Goal: Task Accomplishment & Management: Manage account settings

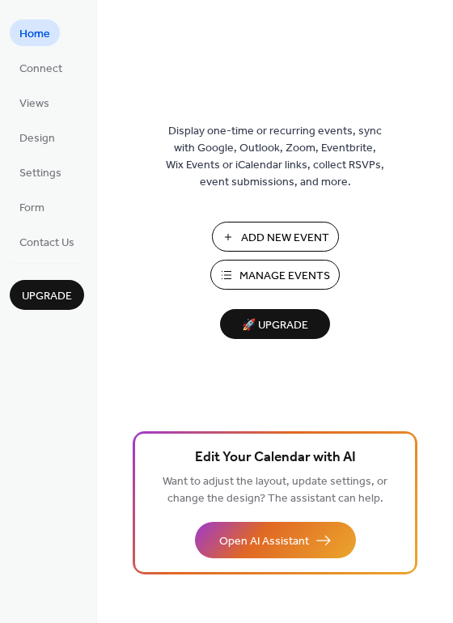
click at [303, 232] on span "Add New Event" at bounding box center [285, 238] width 88 height 17
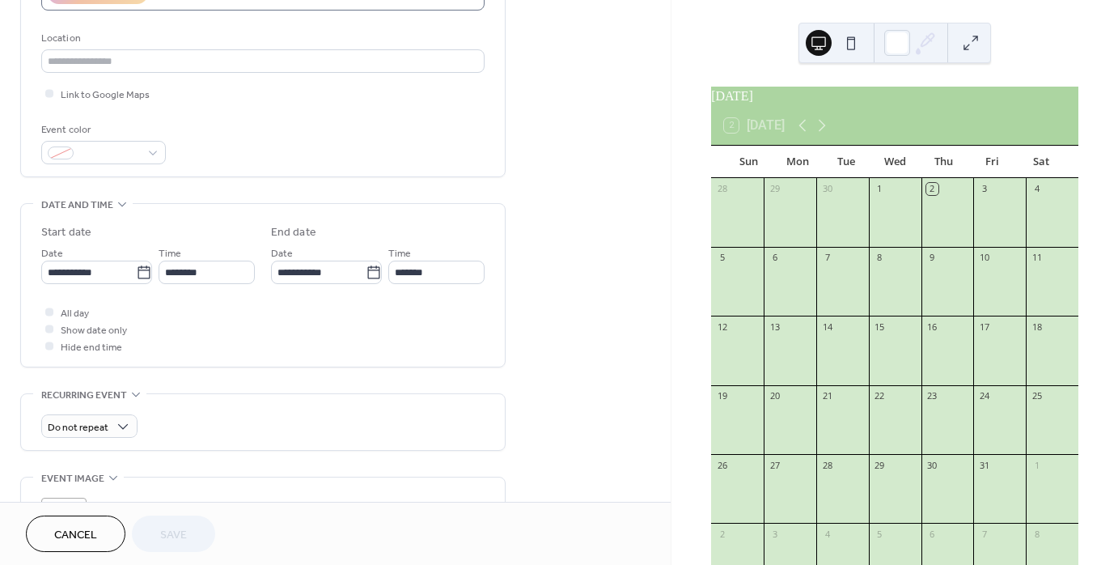
scroll to position [1, 0]
click at [138, 270] on icon at bounding box center [146, 273] width 16 height 16
click at [137, 270] on input "**********" at bounding box center [89, 272] width 96 height 23
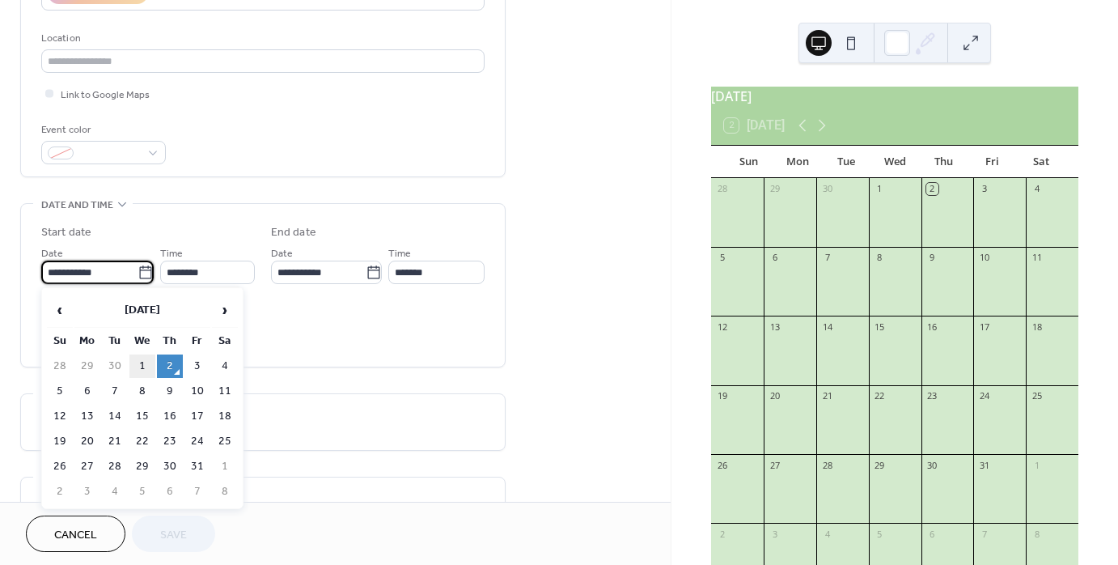
click at [149, 369] on td "1" at bounding box center [142, 365] width 26 height 23
type input "**********"
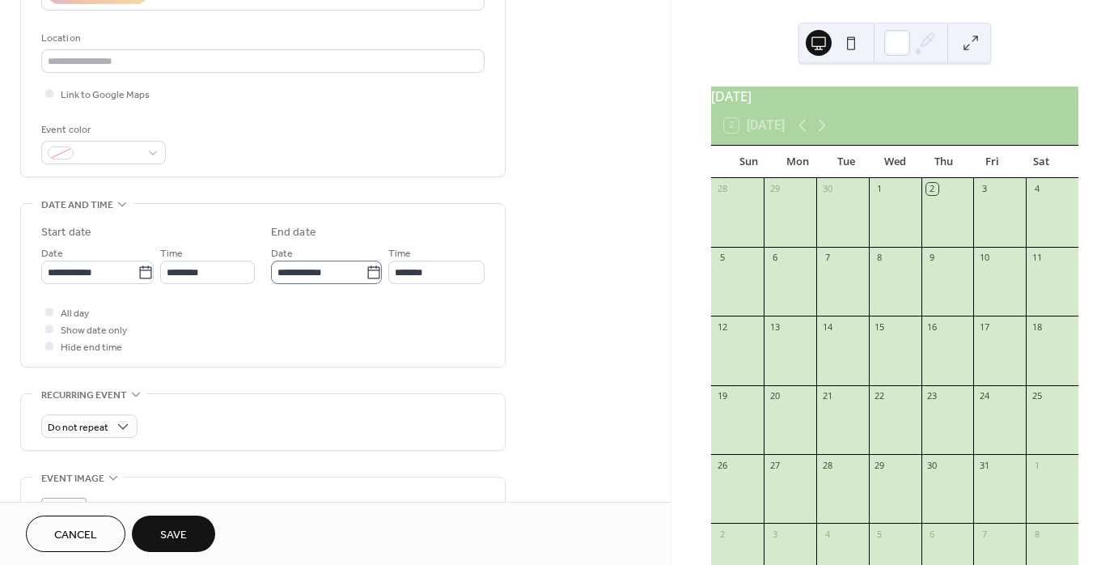
click at [368, 274] on icon at bounding box center [374, 273] width 16 height 16
click at [366, 274] on input "**********" at bounding box center [318, 272] width 95 height 23
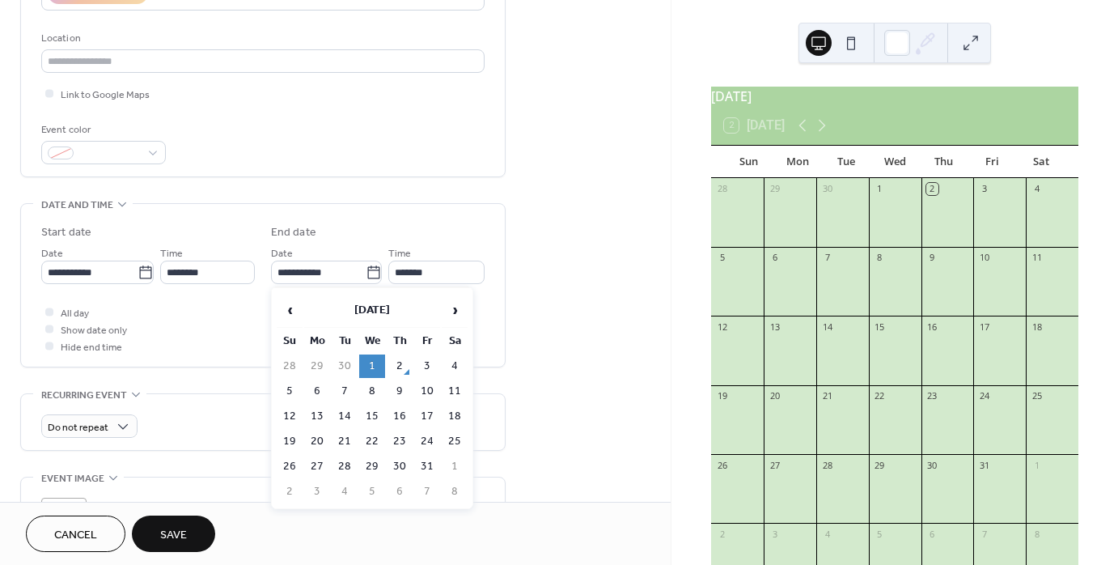
click at [427, 460] on td "31" at bounding box center [427, 466] width 26 height 23
type input "**********"
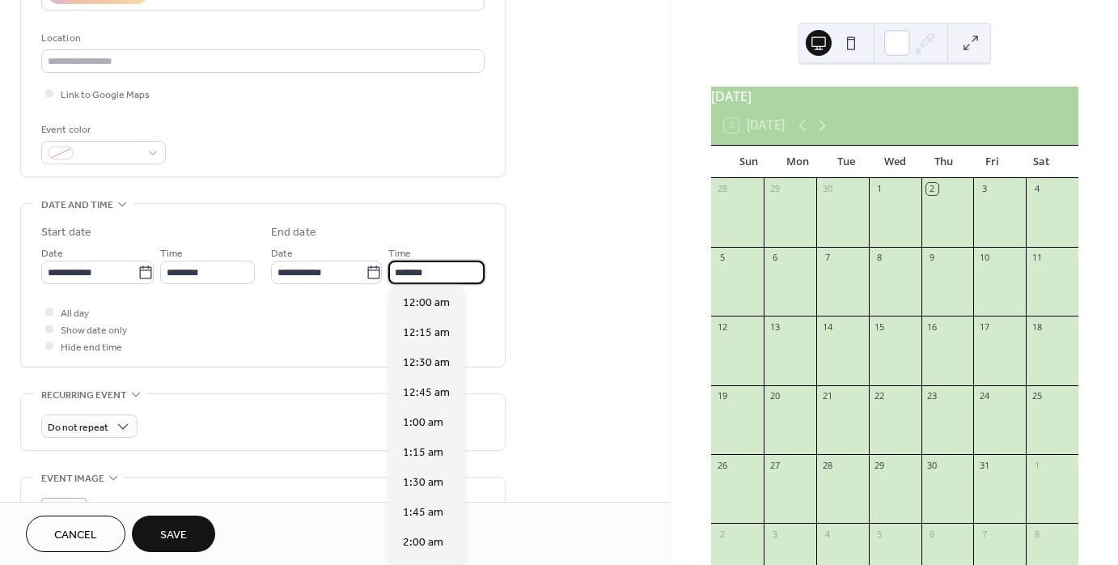
click at [442, 274] on input "*******" at bounding box center [436, 272] width 96 height 23
click at [439, 537] on span "5:00 pm" at bounding box center [423, 539] width 41 height 17
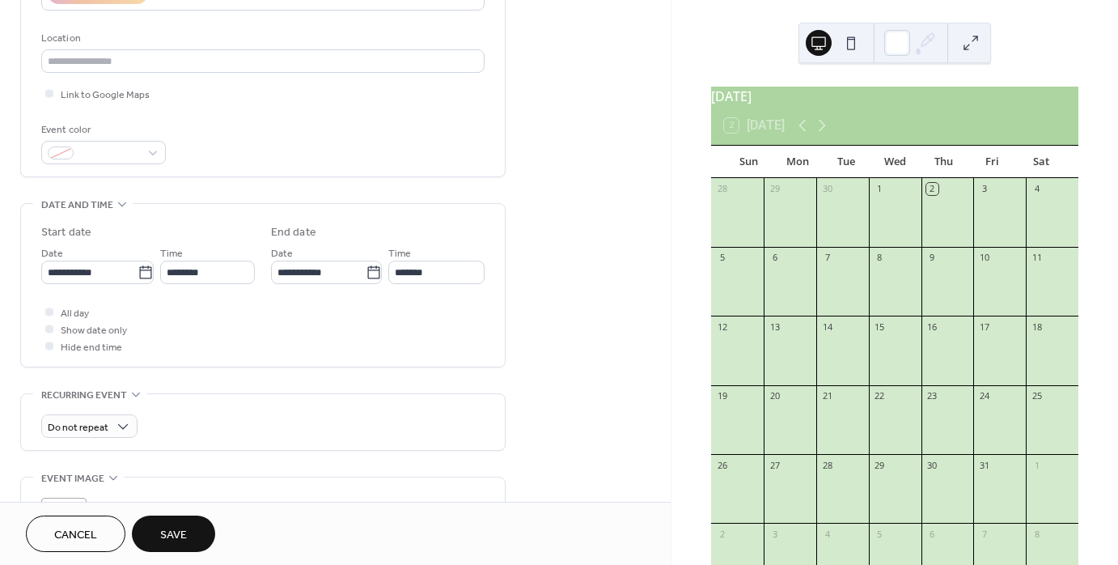
type input "*******"
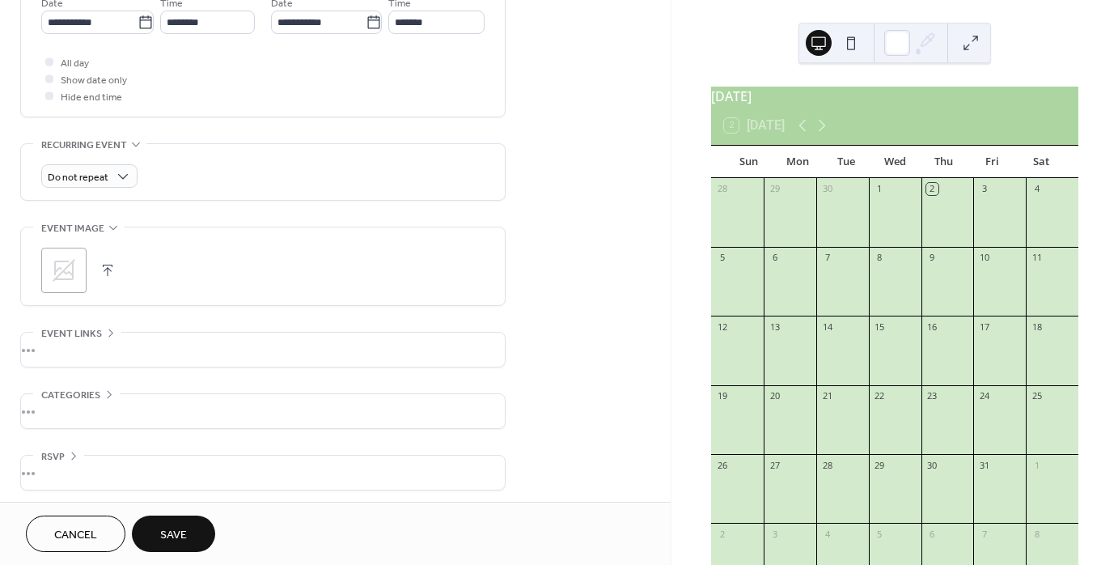
scroll to position [577, 0]
click at [45, 343] on div "•••" at bounding box center [263, 346] width 484 height 34
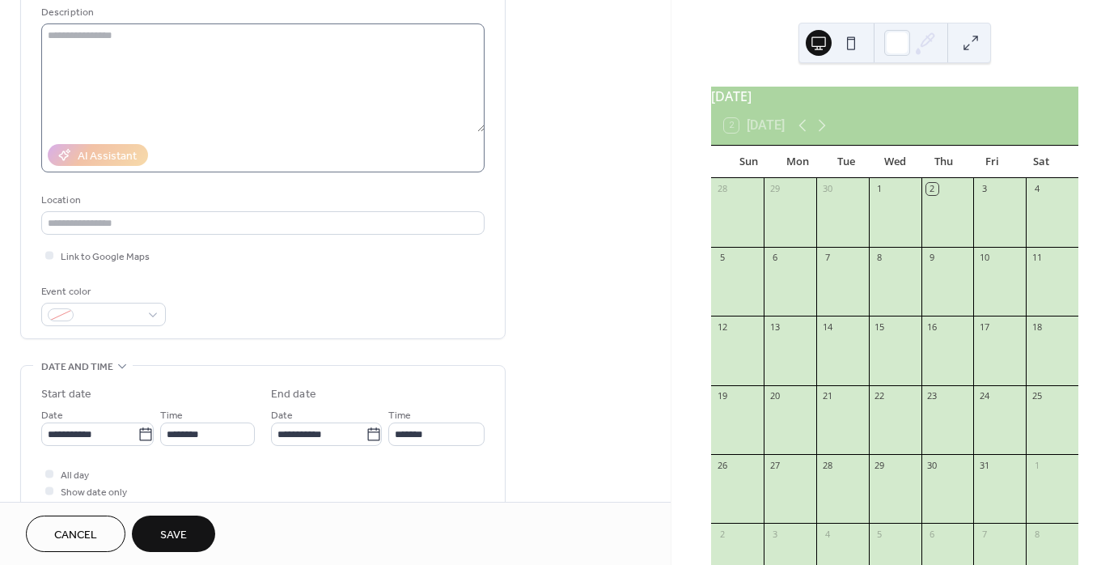
scroll to position [0, 0]
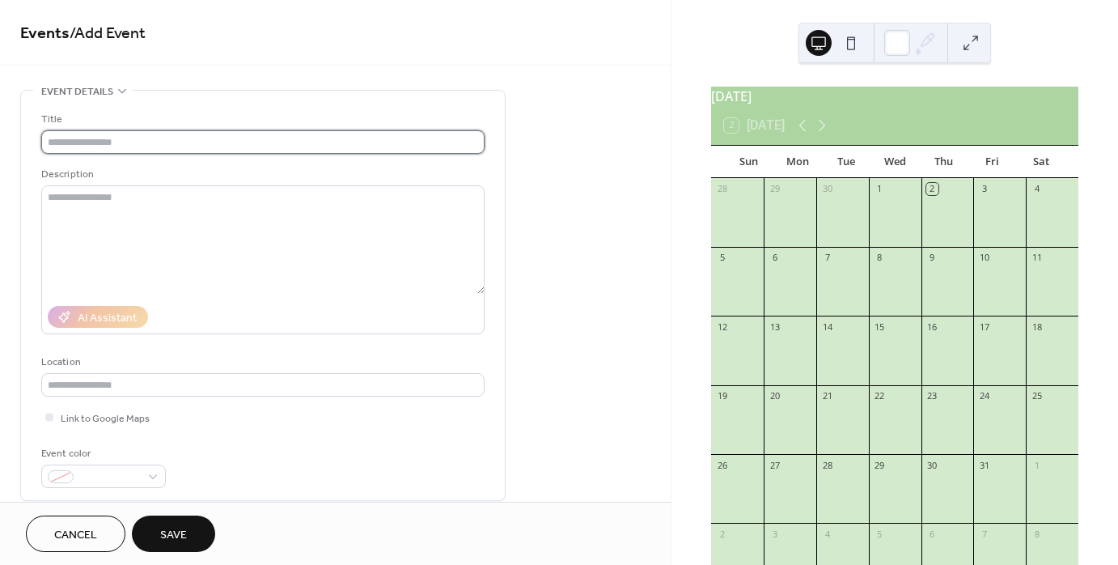
click at [108, 142] on input "text" at bounding box center [262, 141] width 443 height 23
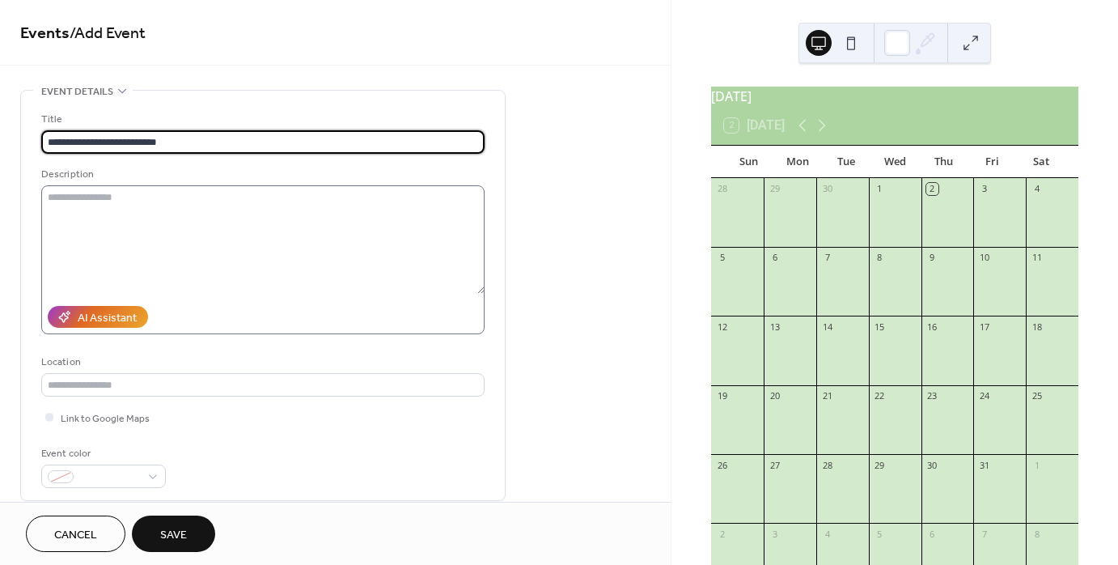
type input "**********"
click at [213, 218] on textarea at bounding box center [262, 239] width 443 height 108
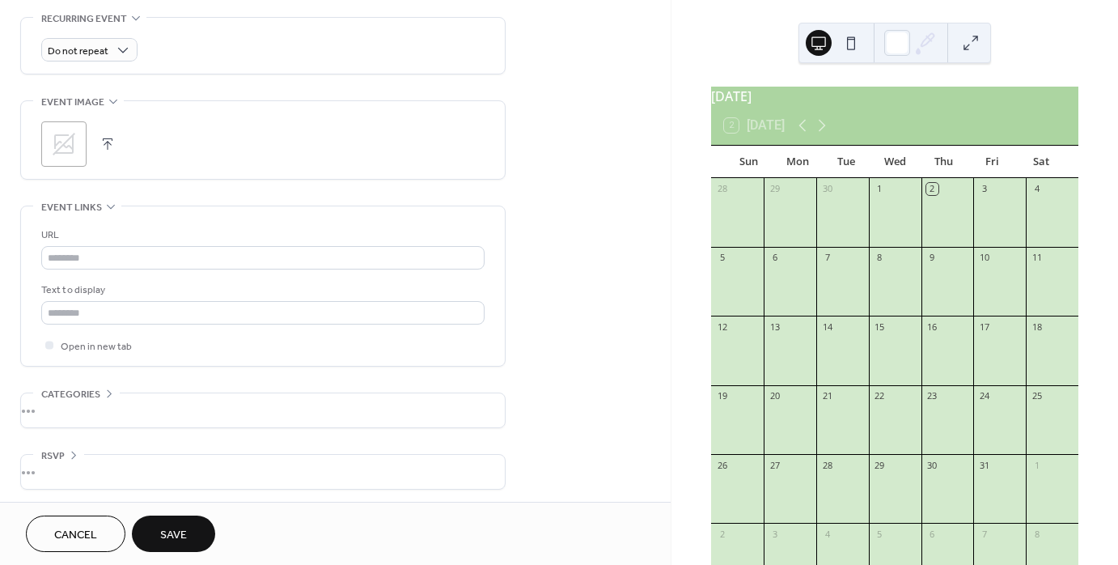
scroll to position [702, 0]
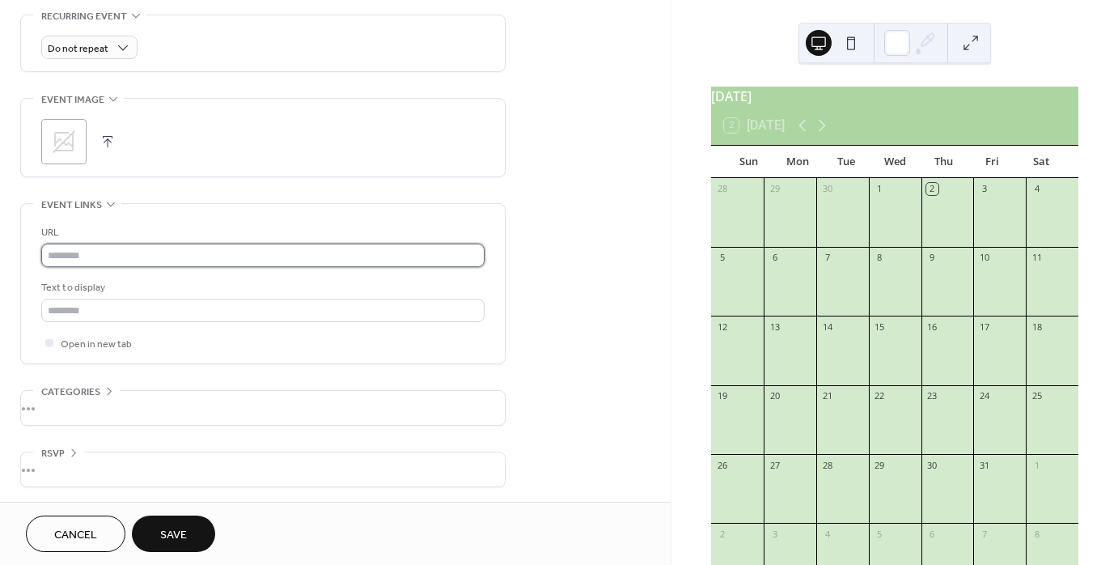
click at [86, 253] on input "text" at bounding box center [262, 255] width 443 height 23
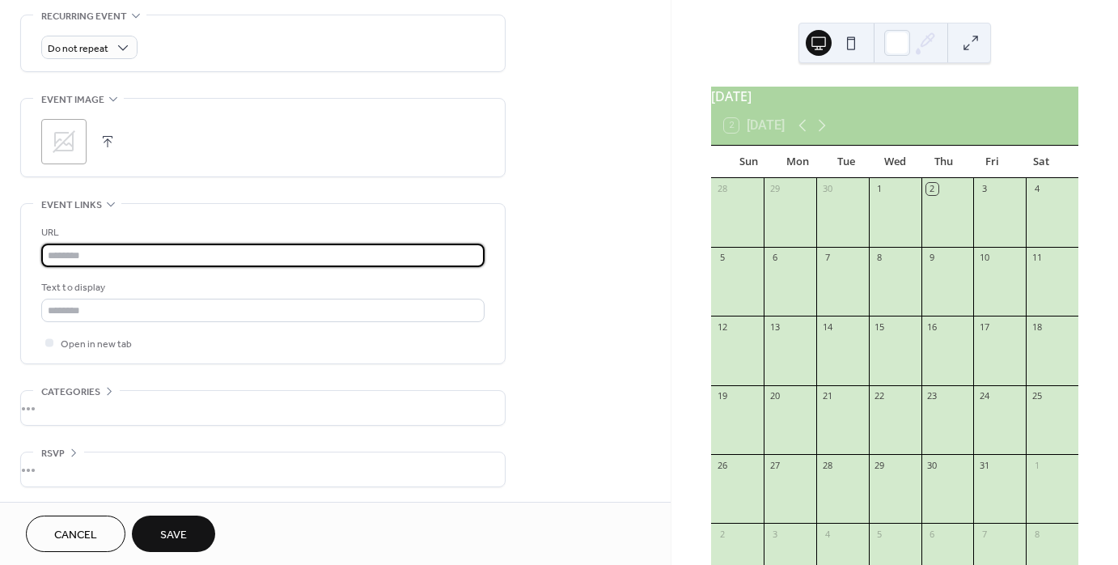
paste input "**********"
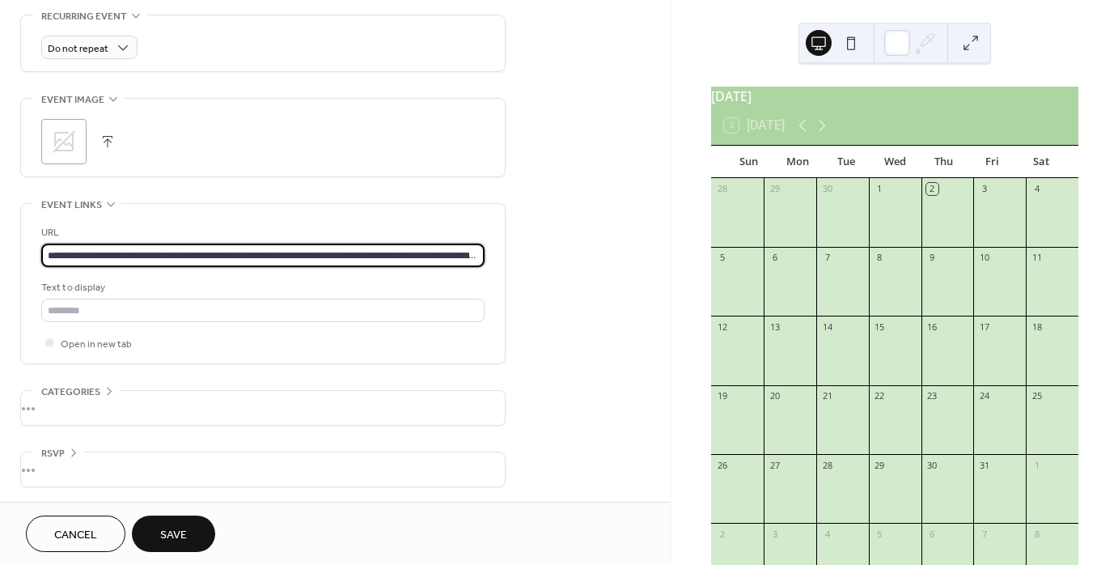
scroll to position [0, 1805]
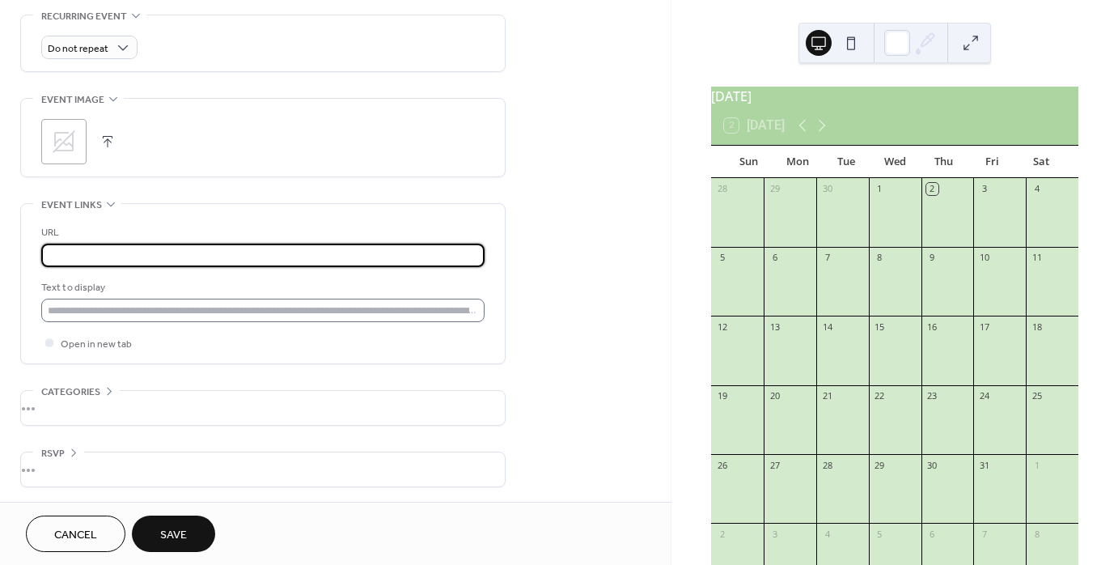
type input "**********"
click at [111, 309] on input "text" at bounding box center [262, 310] width 443 height 23
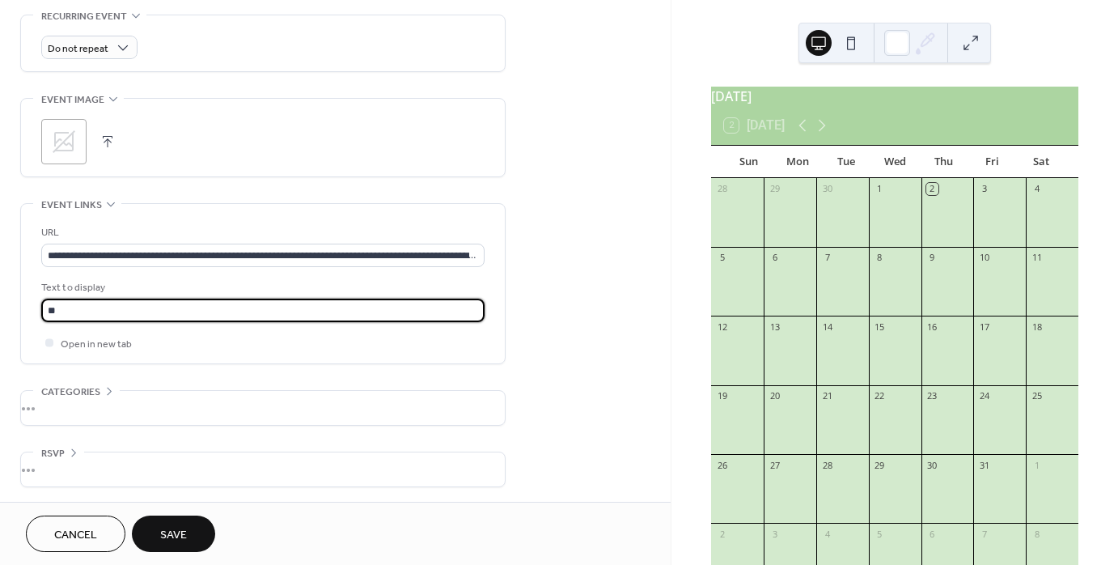
type input "*"
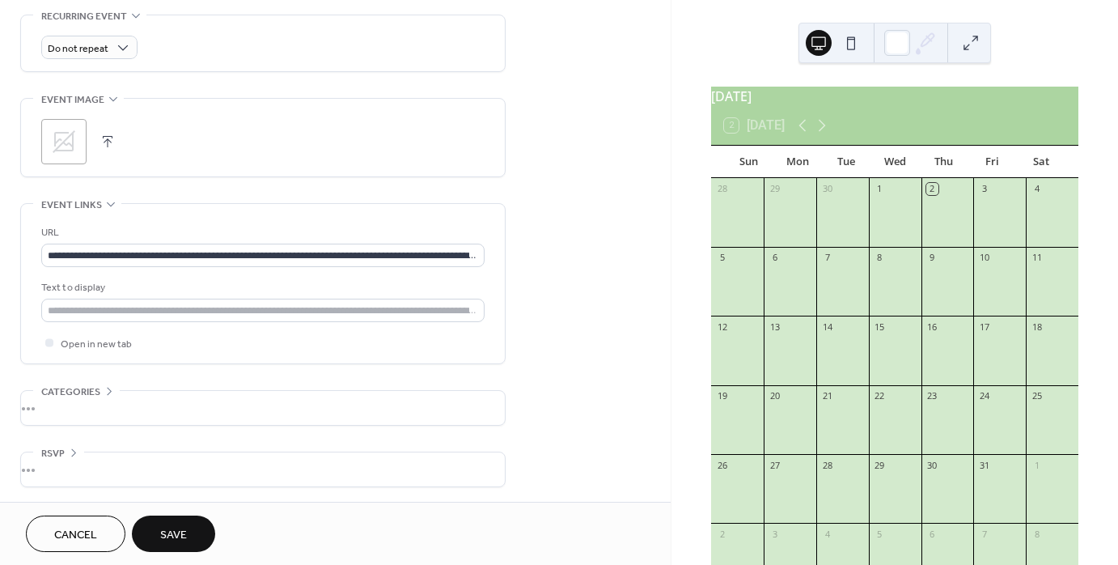
click at [168, 542] on span "Save" at bounding box center [173, 535] width 27 height 17
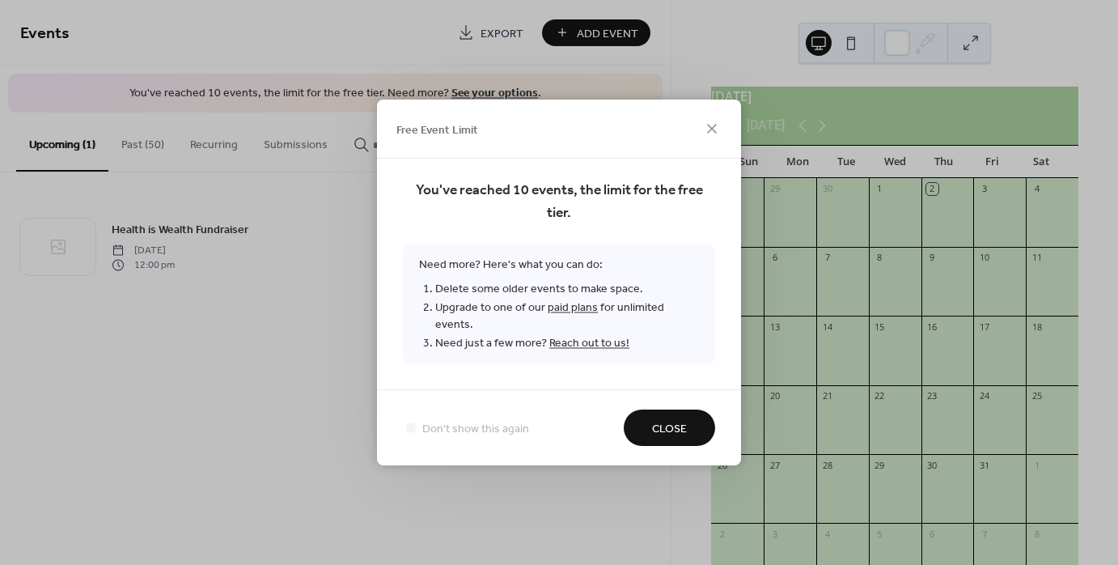
click at [681, 421] on span "Close" at bounding box center [669, 429] width 35 height 17
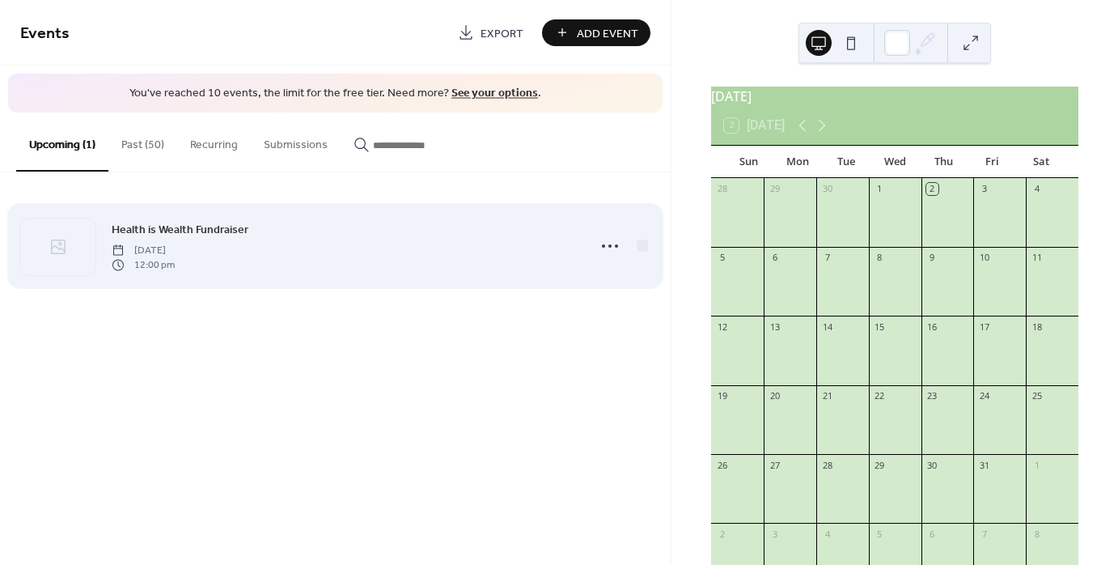
click at [339, 257] on div "Health is Wealth Fundraiser Wednesday, October 1, 2025 12:00 pm" at bounding box center [345, 246] width 466 height 52
click at [374, 232] on div "Health is Wealth Fundraiser Wednesday, October 1, 2025 12:00 pm" at bounding box center [345, 246] width 466 height 52
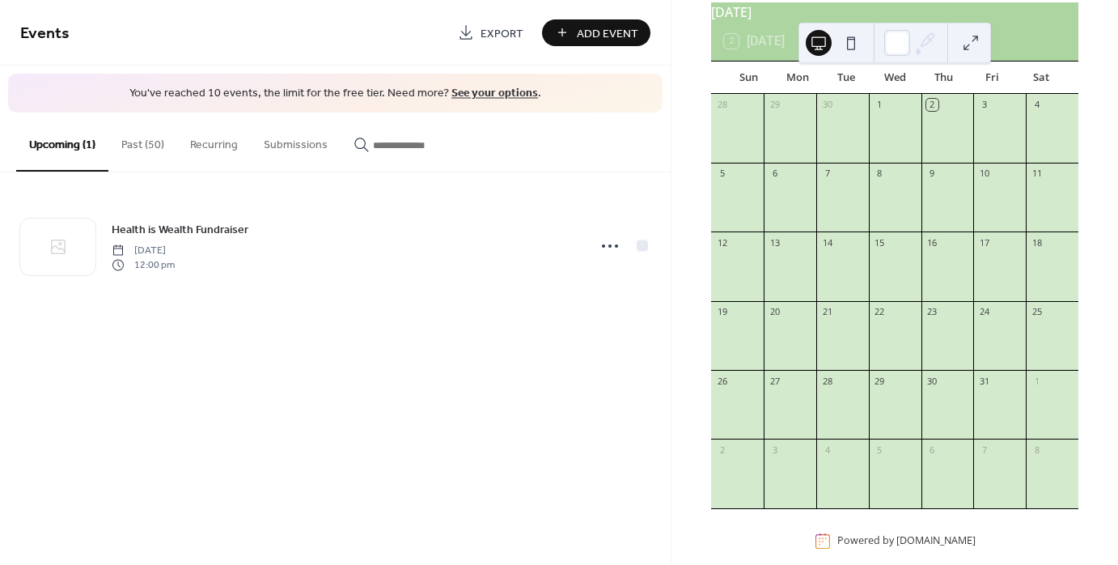
scroll to position [111, 0]
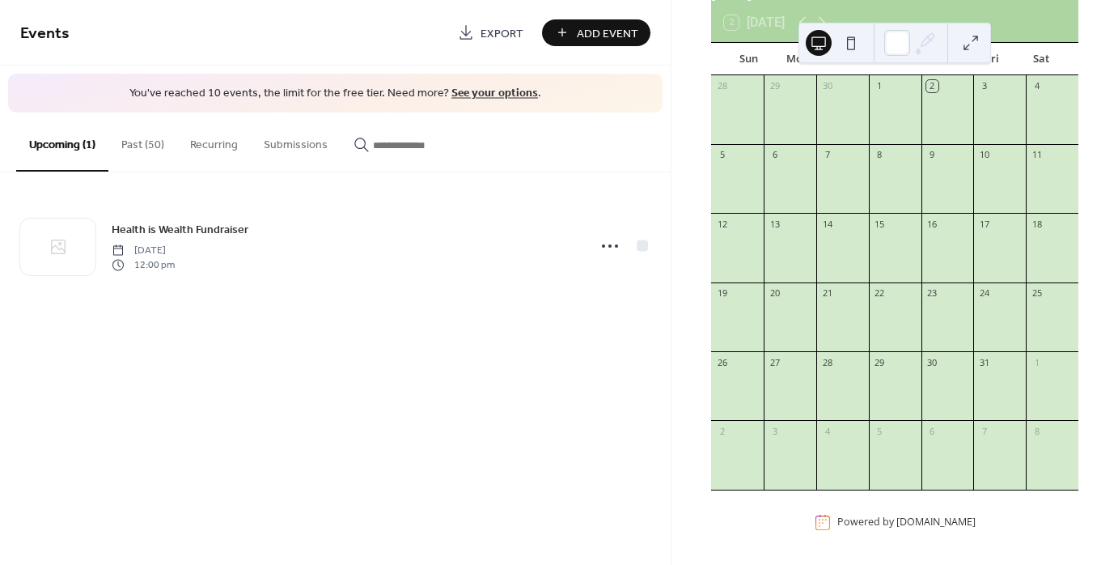
click at [151, 137] on button "Past (50)" at bounding box center [142, 140] width 69 height 57
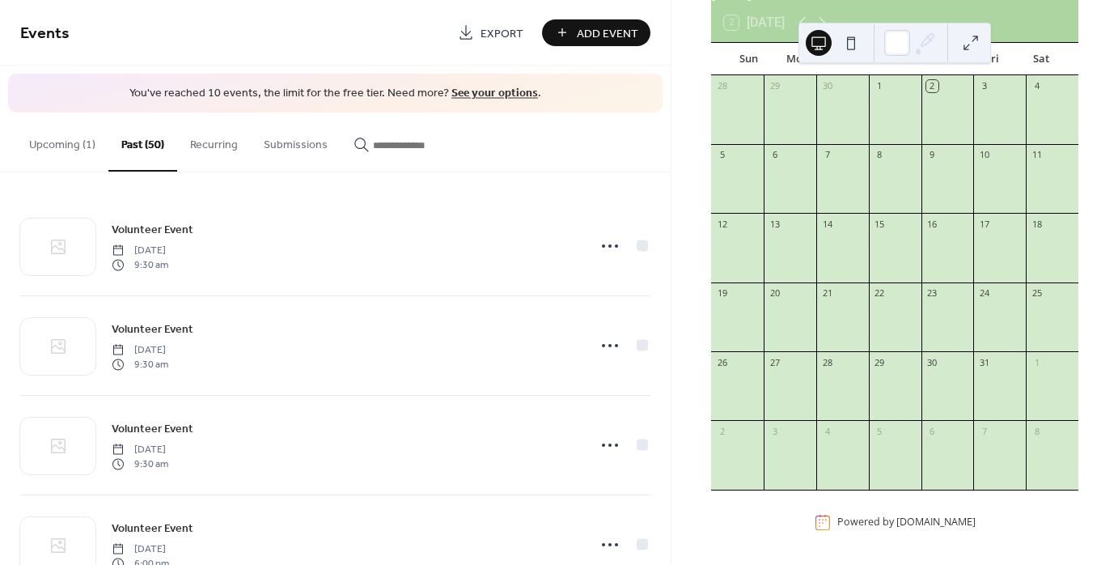
click at [59, 152] on button "Upcoming (1)" at bounding box center [62, 140] width 92 height 57
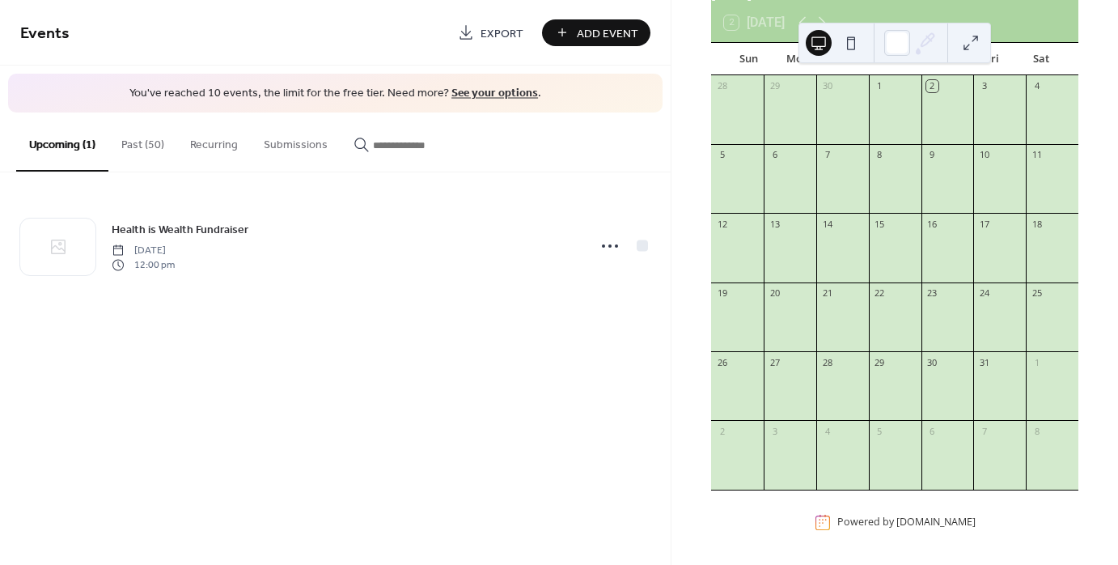
click at [487, 94] on link "See your options" at bounding box center [495, 94] width 87 height 22
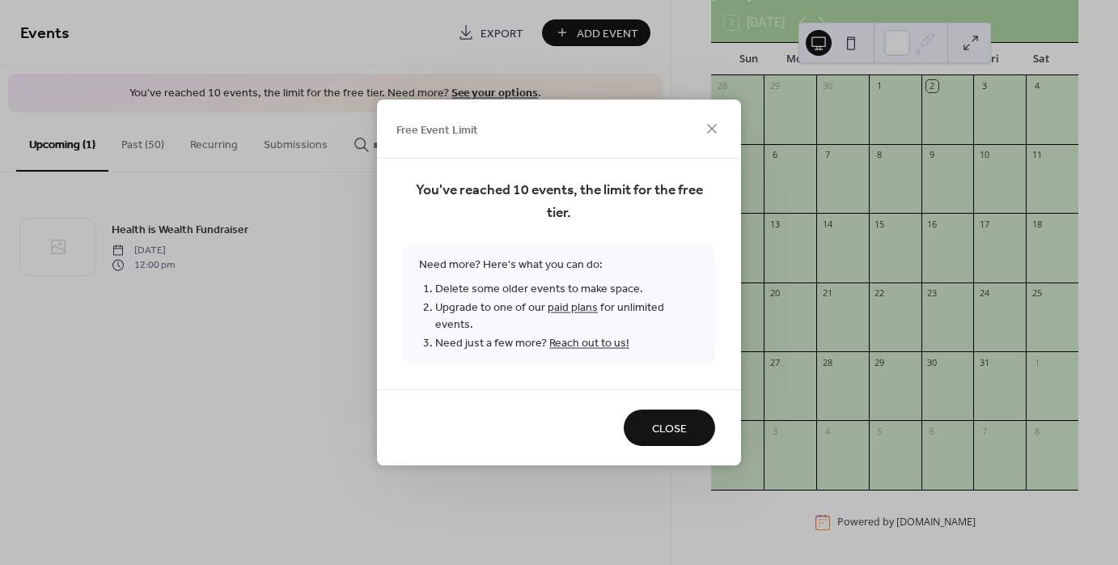
click at [588, 316] on link "paid plans" at bounding box center [573, 308] width 50 height 22
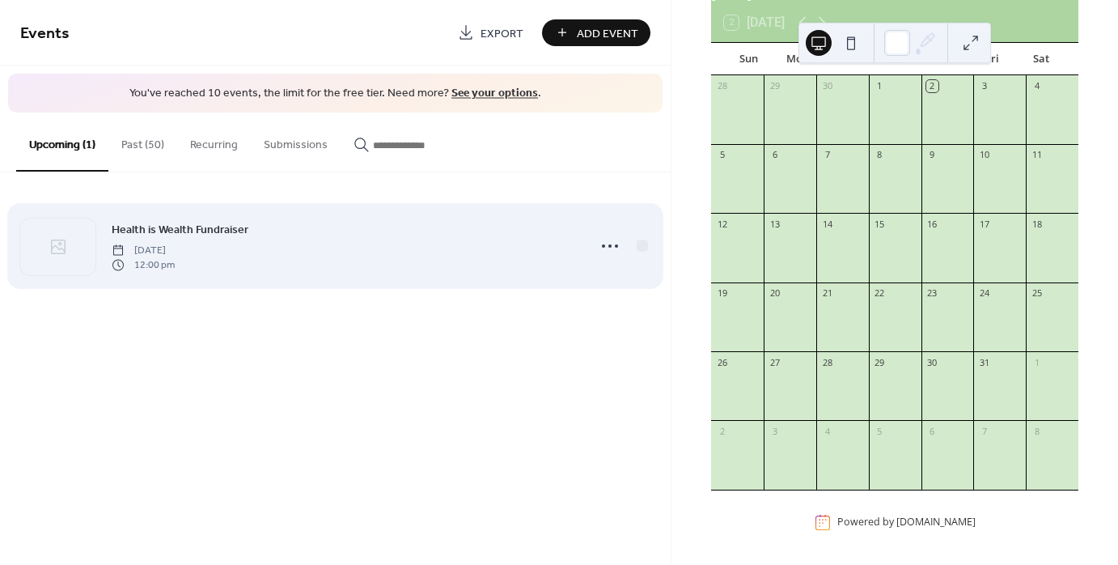
click at [194, 233] on span "Health is Wealth Fundraiser" at bounding box center [180, 229] width 137 height 17
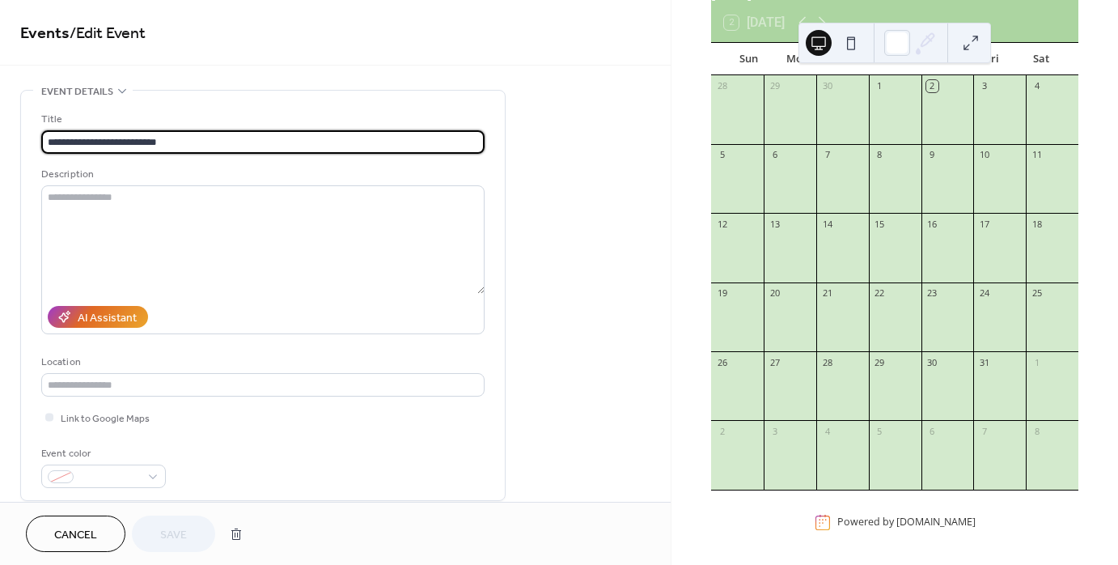
click at [86, 528] on span "Cancel" at bounding box center [75, 535] width 43 height 17
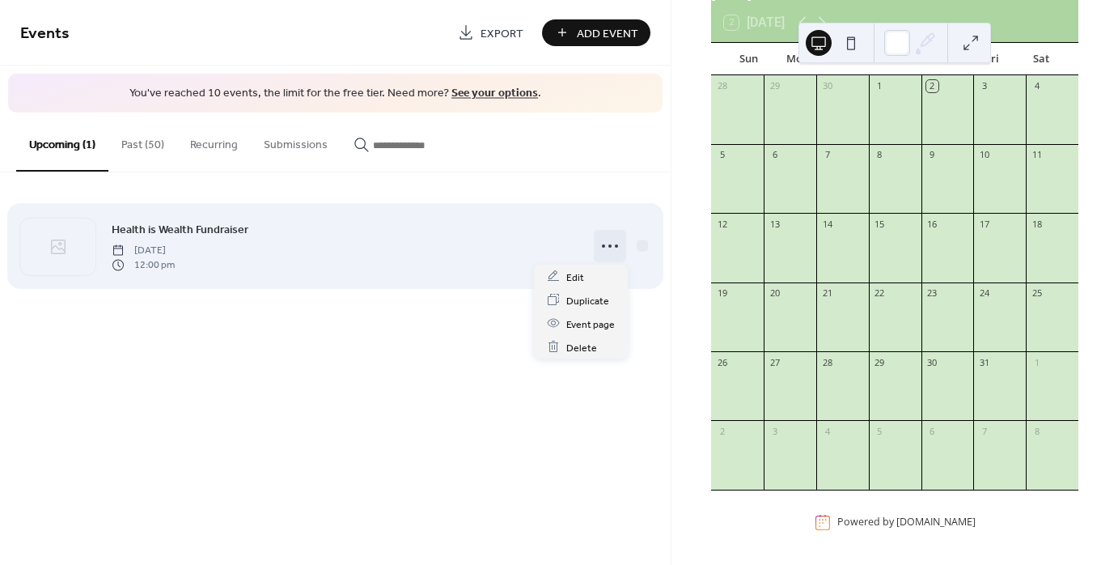
click at [602, 245] on circle at bounding box center [603, 245] width 3 height 3
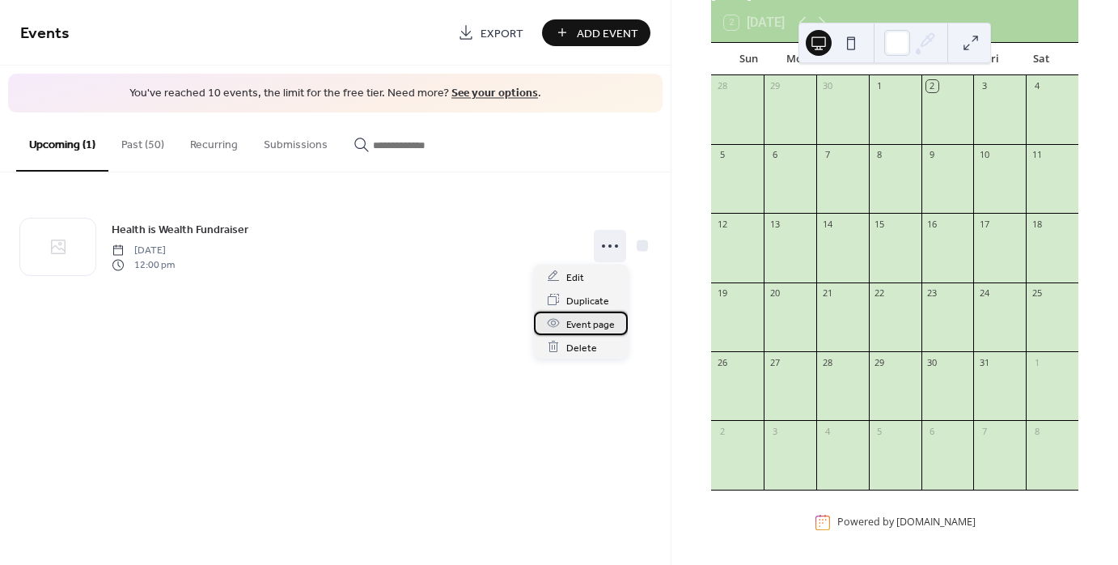
click at [605, 326] on span "Event page" at bounding box center [590, 324] width 49 height 17
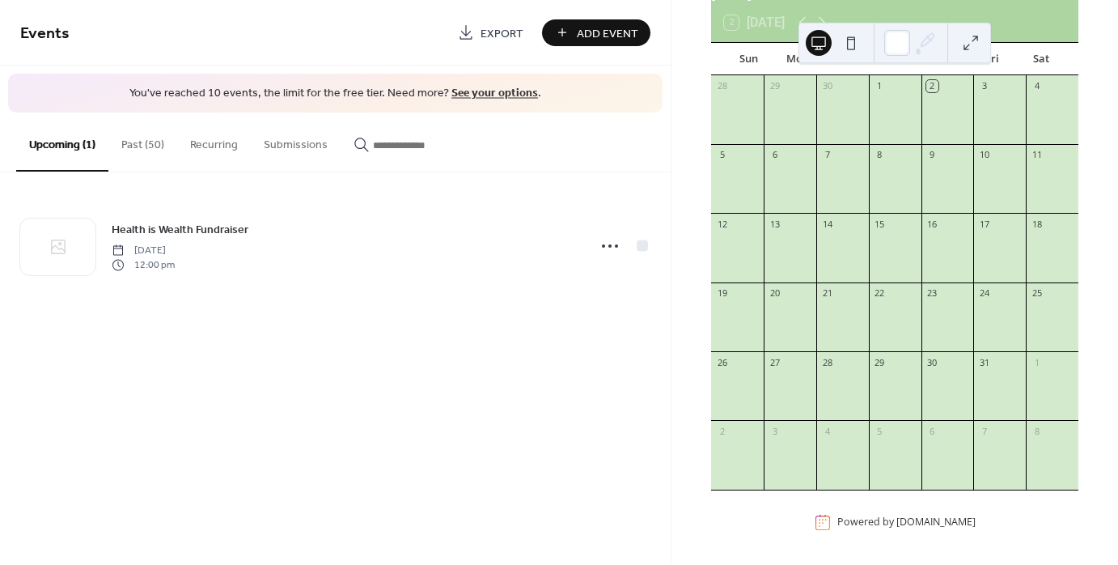
click at [905, 84] on div "1" at bounding box center [895, 86] width 53 height 22
click at [884, 99] on div at bounding box center [895, 117] width 53 height 41
click at [885, 99] on div at bounding box center [895, 117] width 53 height 41
click at [880, 82] on div "1" at bounding box center [880, 86] width 12 height 12
click at [591, 41] on div "Add Event" at bounding box center [596, 32] width 108 height 27
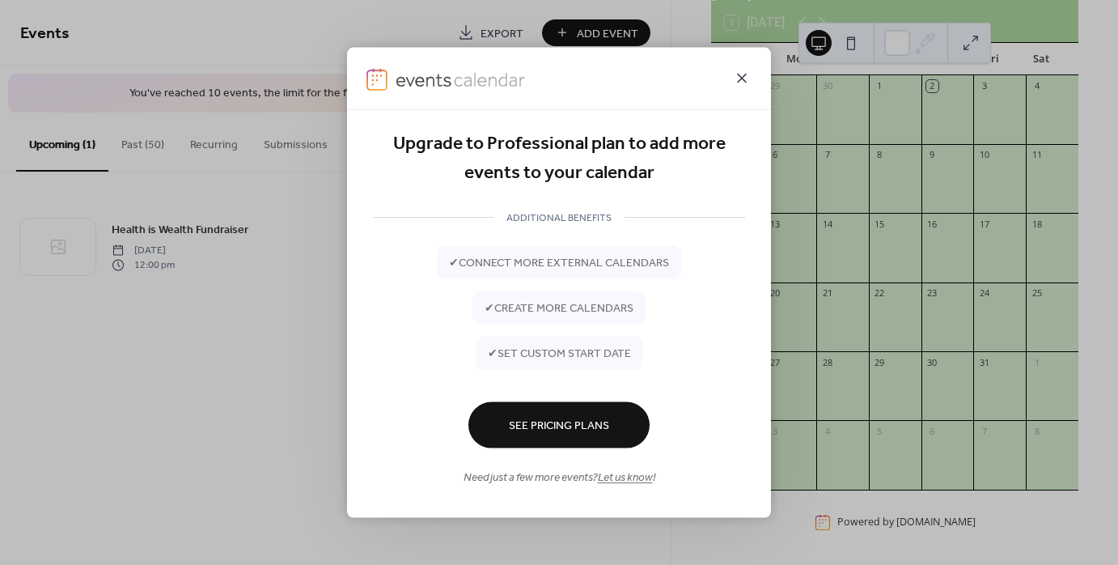
click at [746, 77] on icon at bounding box center [741, 78] width 19 height 19
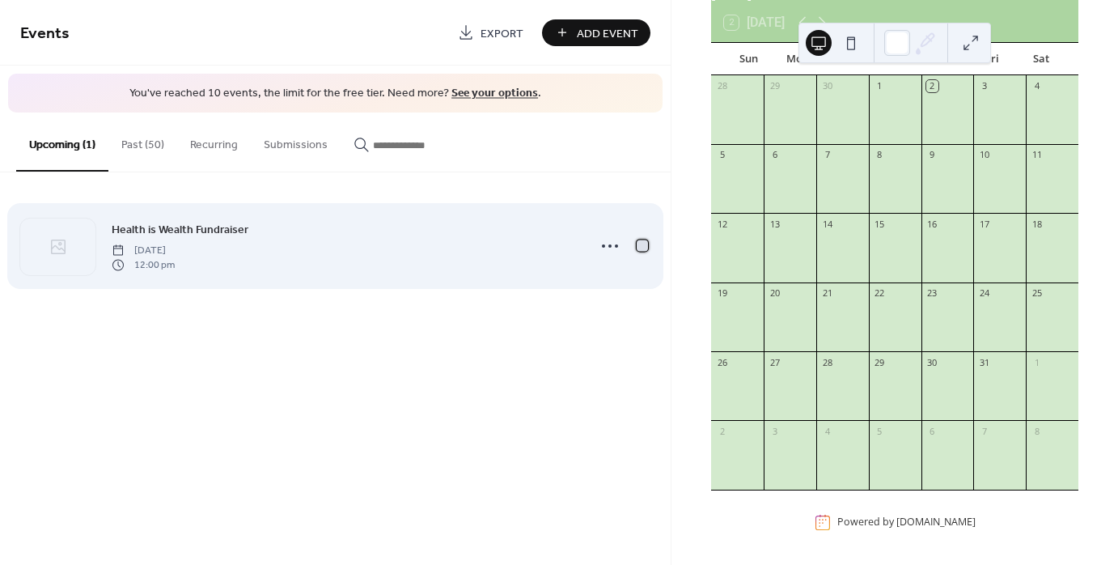
click at [647, 246] on div at bounding box center [642, 245] width 11 height 11
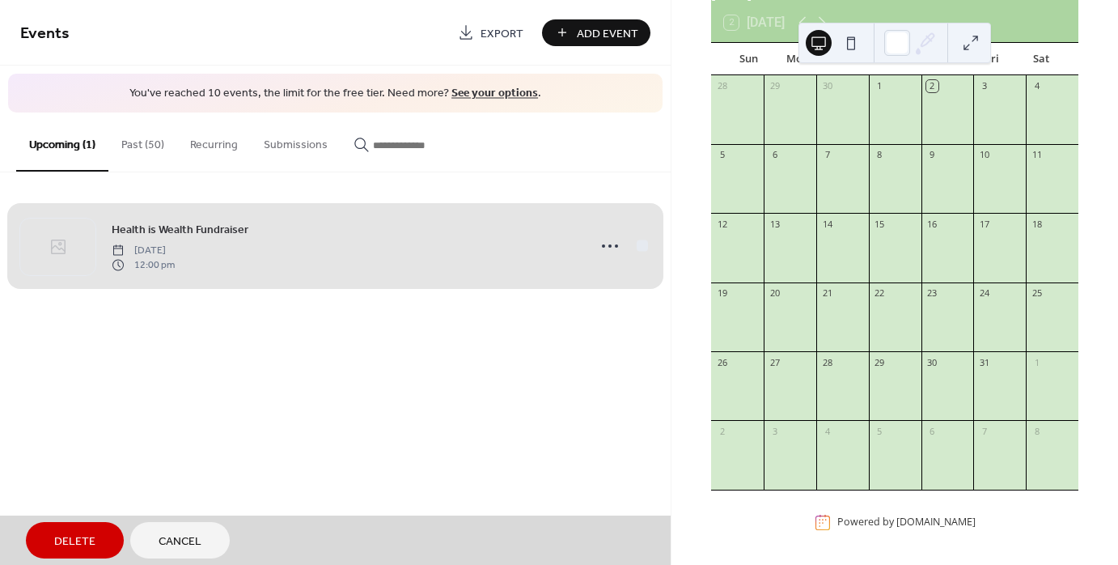
click at [78, 546] on span "Delete" at bounding box center [74, 541] width 41 height 17
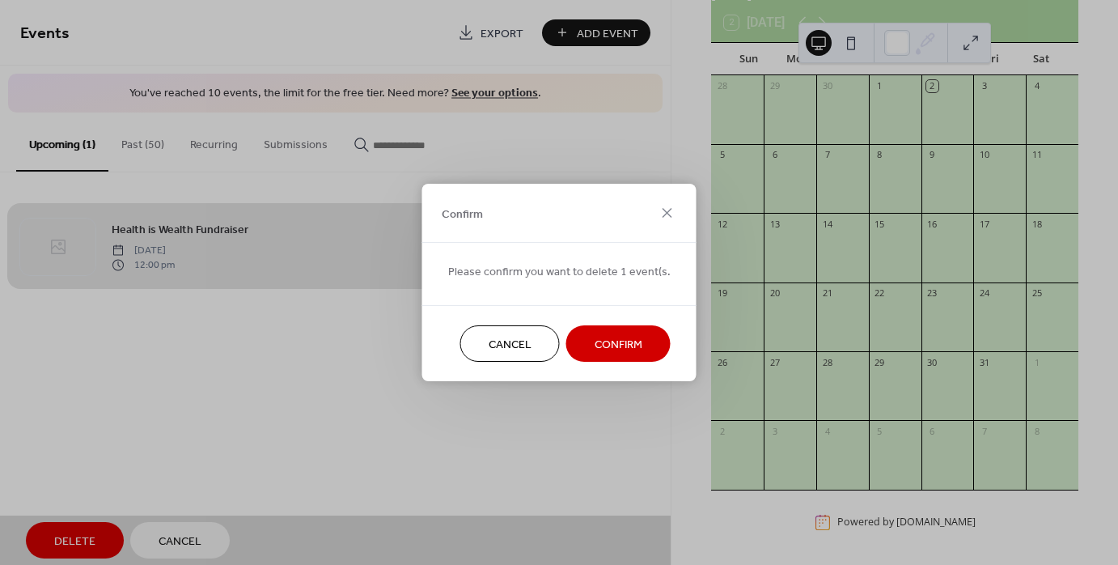
click at [634, 343] on span "Confirm" at bounding box center [619, 345] width 48 height 17
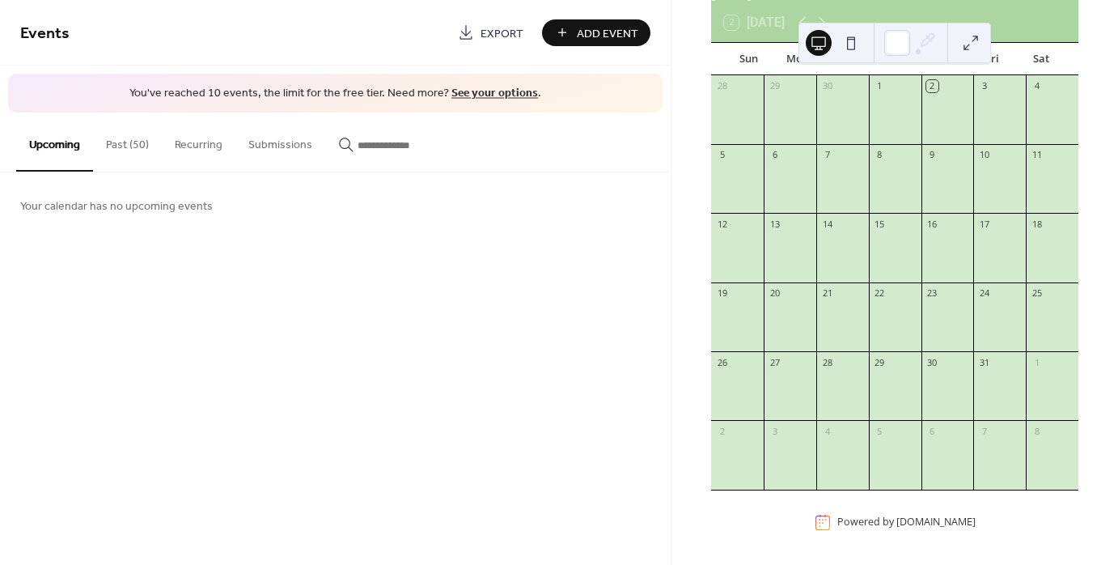
click at [596, 32] on div "Add Event" at bounding box center [596, 32] width 108 height 27
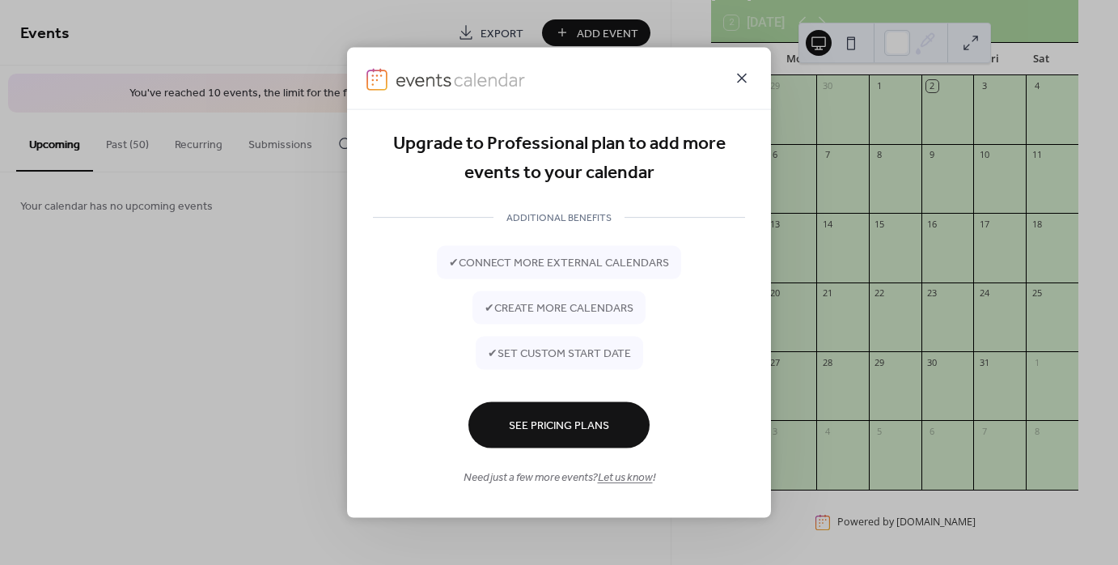
click at [744, 75] on icon at bounding box center [741, 78] width 19 height 19
